Goal: Navigation & Orientation: Find specific page/section

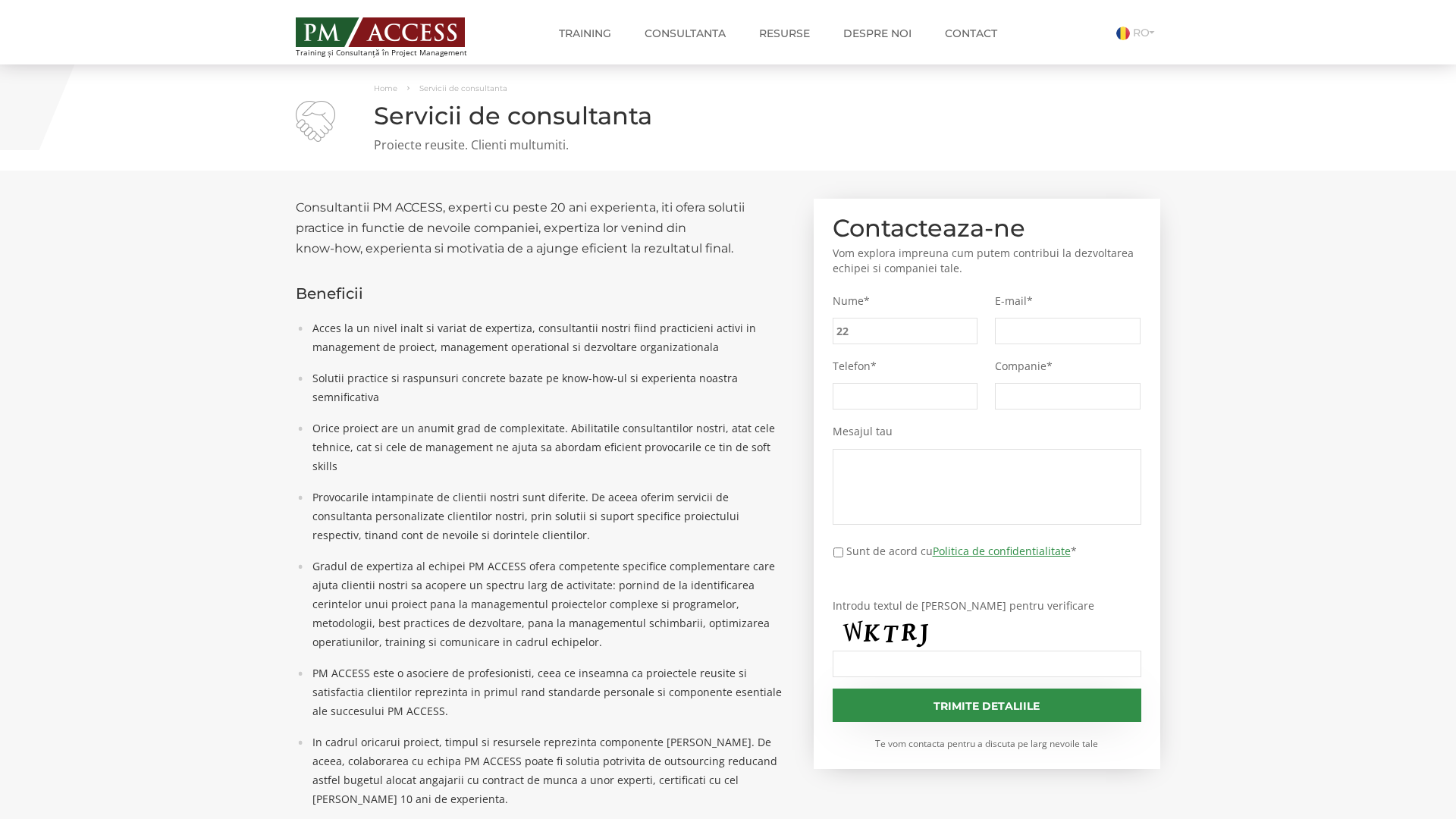
type input "22e"
type input "86d"
type input "c1c"
